Goal: Use online tool/utility: Utilize a website feature to perform a specific function

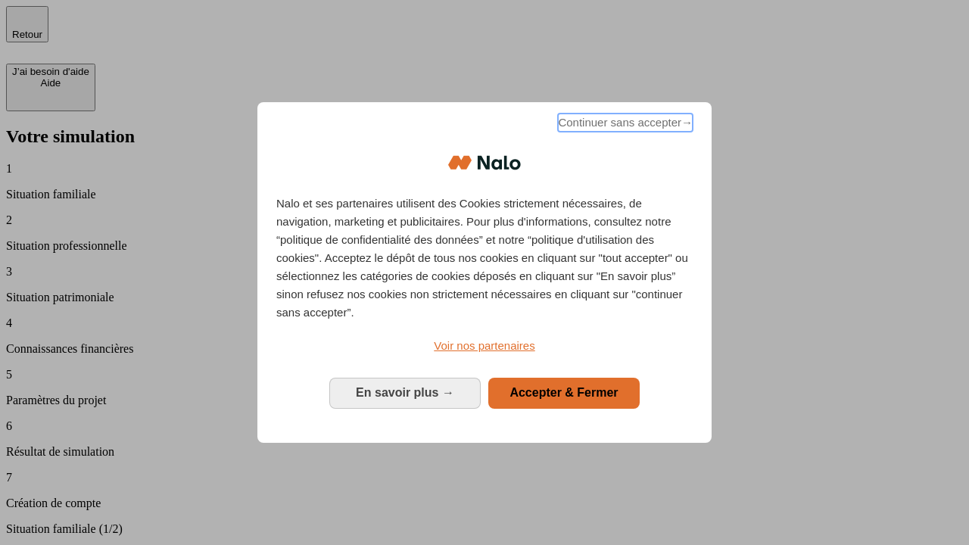
click at [624, 125] on span "Continuer sans accepter →" at bounding box center [625, 123] width 135 height 18
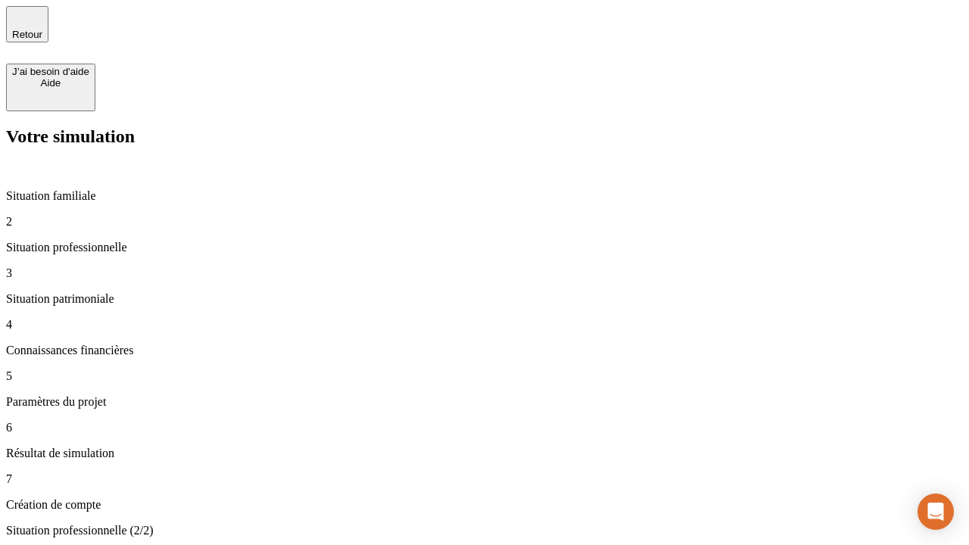
type input "30 000"
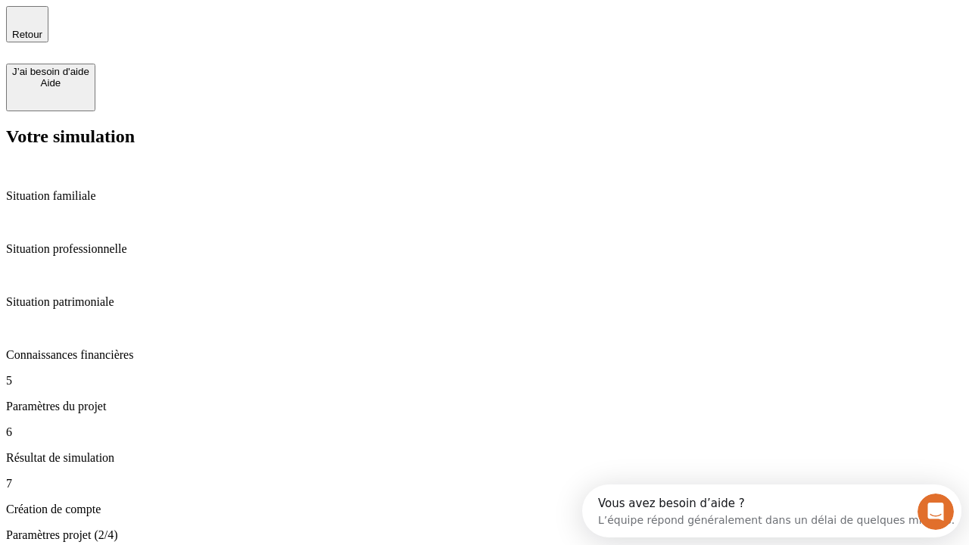
type input "40"
type input "200 000"
type input "640"
